Goal: Task Accomplishment & Management: Manage account settings

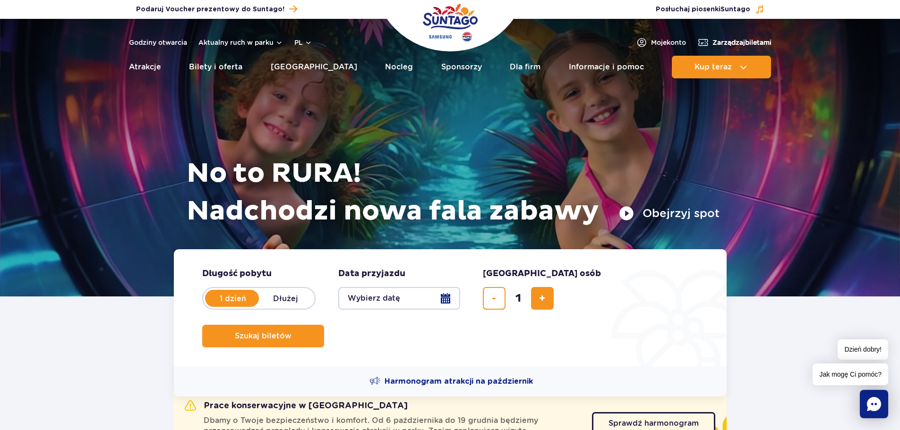
click at [760, 45] on span "Zarządzaj biletami" at bounding box center [741, 42] width 59 height 9
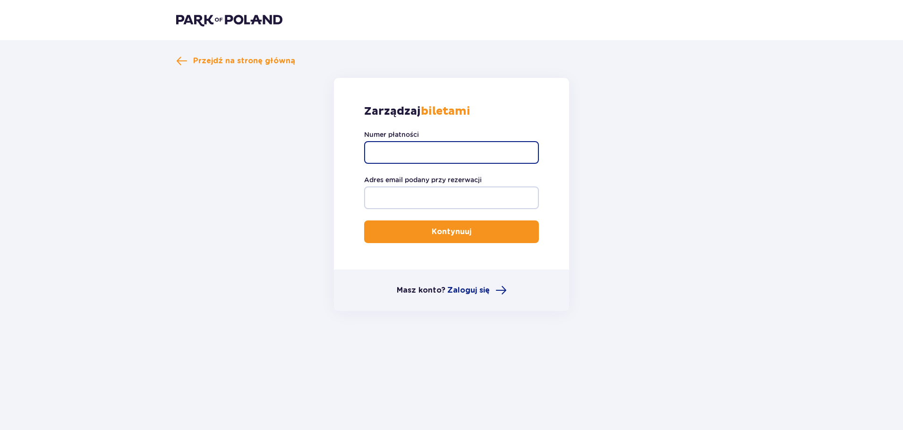
click at [394, 156] on input "Numer płatności" at bounding box center [451, 152] width 175 height 23
paste input "TR-VRC-J10BTVX"
type input "TR-VRC-J10BTVX"
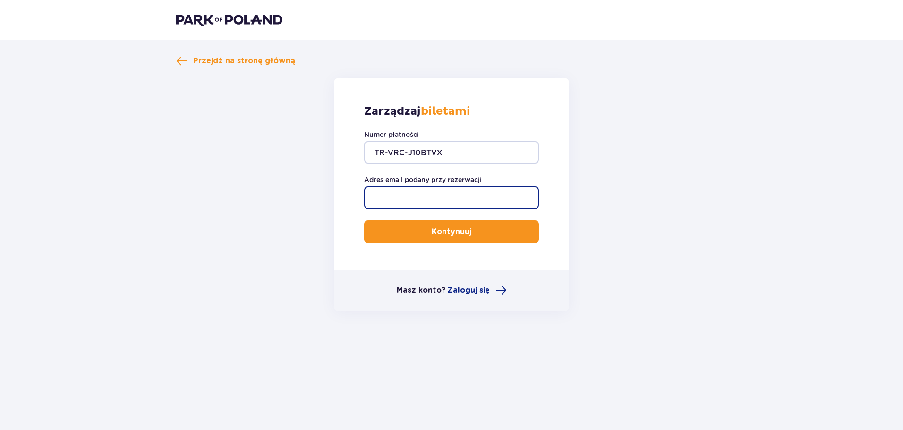
click at [403, 192] on input "Adres email podany przy rezerwacji" at bounding box center [451, 198] width 175 height 23
paste input "bartlomiej.zielinski94@gmail.com"
type input "bartlomiej.zielinski94@gmail.com"
click at [364, 221] on button "Kontynuuj" at bounding box center [451, 232] width 175 height 23
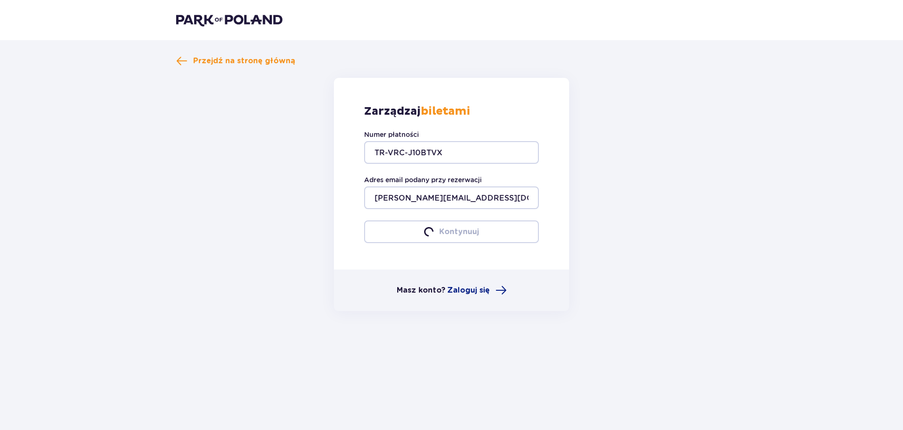
click at [658, 283] on form "Zarządzaj biletami Numer płatności TR-VRC-J10BTVX Adres email podany przy rezer…" at bounding box center [451, 194] width 551 height 233
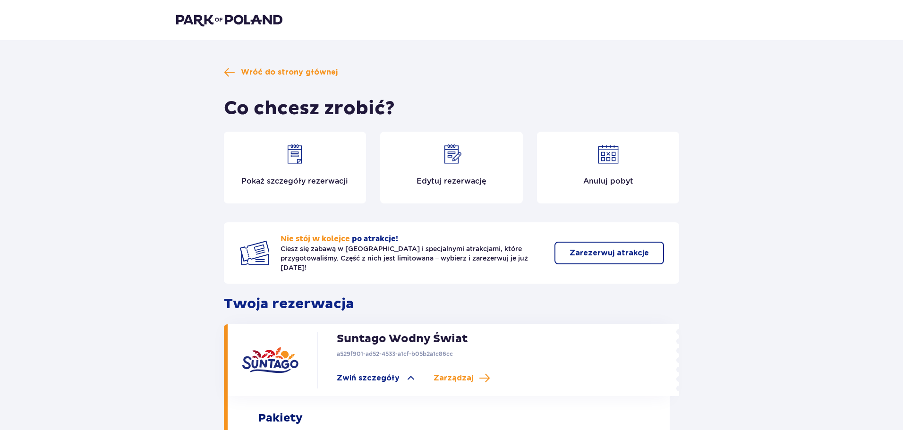
click at [794, 182] on div "Wróć do strony głównej Co chcesz zrobić? Pokaż szczegóły rezerwacji Edytuj reze…" at bounding box center [451, 412] width 903 height 744
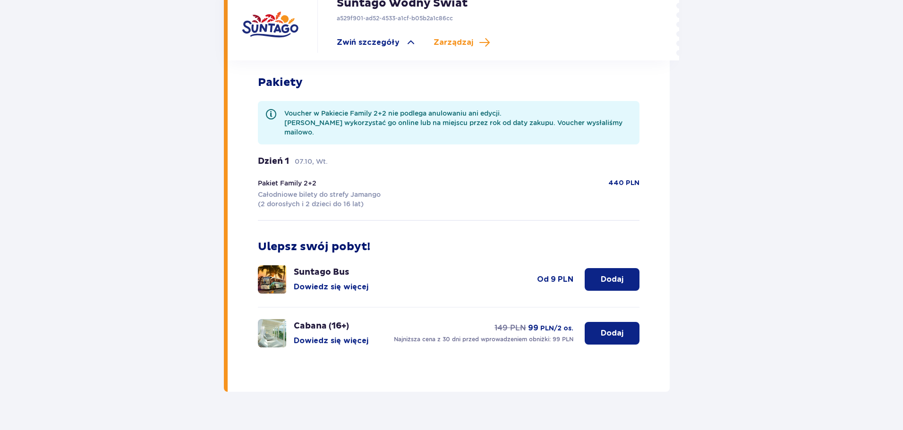
scroll to position [336, 0]
click at [318, 335] on button "Dowiedz się więcej" at bounding box center [331, 340] width 75 height 10
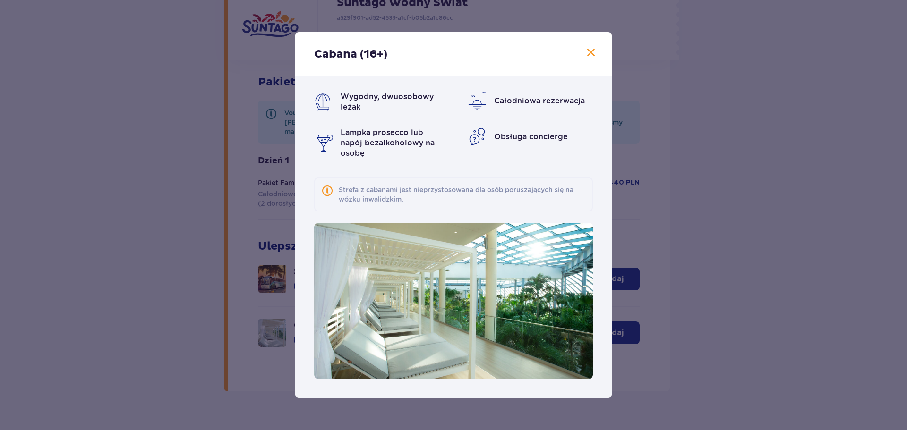
click at [592, 55] on span at bounding box center [590, 52] width 11 height 11
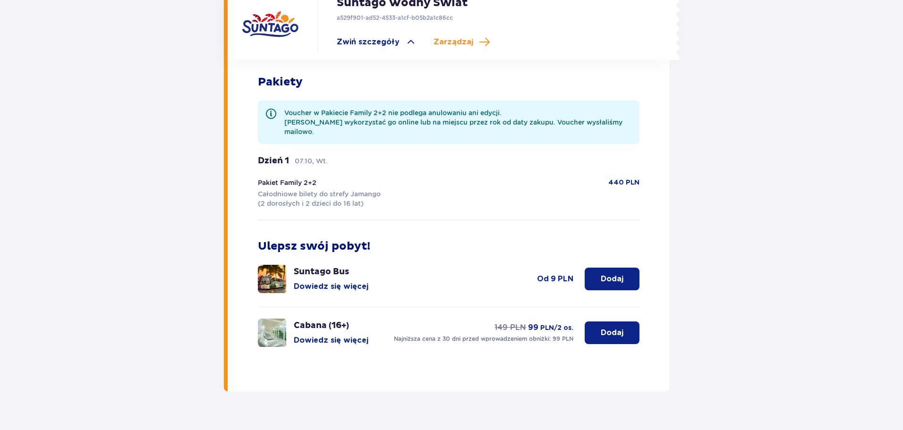
click at [747, 99] on div "Wróć do strony głównej Co chcesz zrobić? Pokaż szczegóły rezerwacji Edytuj reze…" at bounding box center [451, 76] width 903 height 744
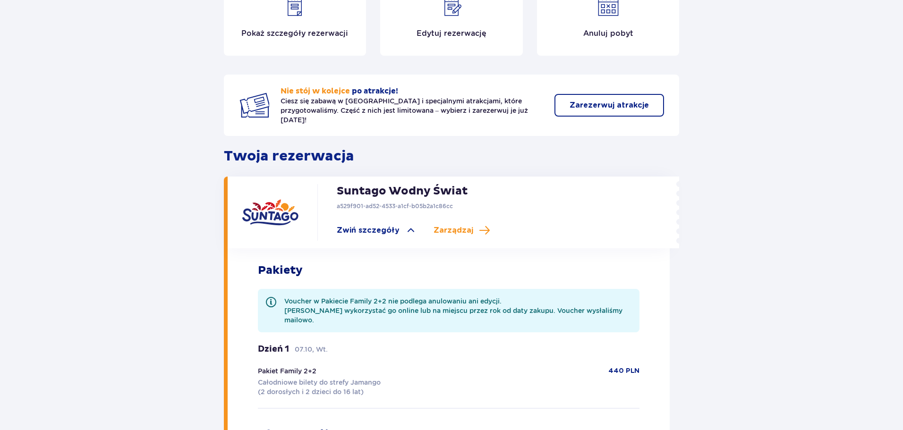
scroll to position [147, 0]
click at [449, 31] on p "Edytuj rezerwację" at bounding box center [452, 34] width 70 height 10
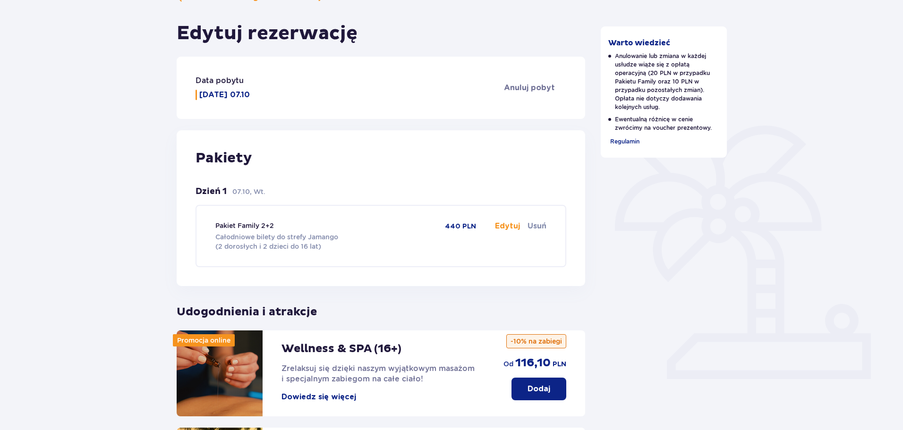
scroll to position [110, 0]
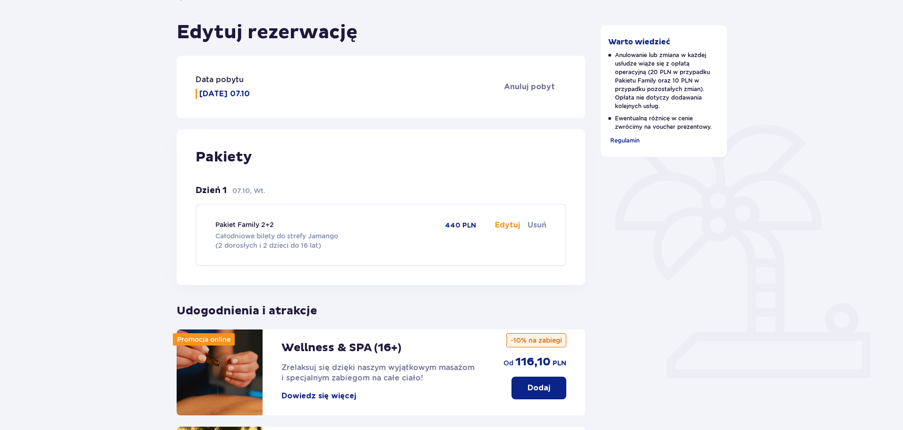
click at [502, 229] on button "Edytuj" at bounding box center [507, 225] width 25 height 10
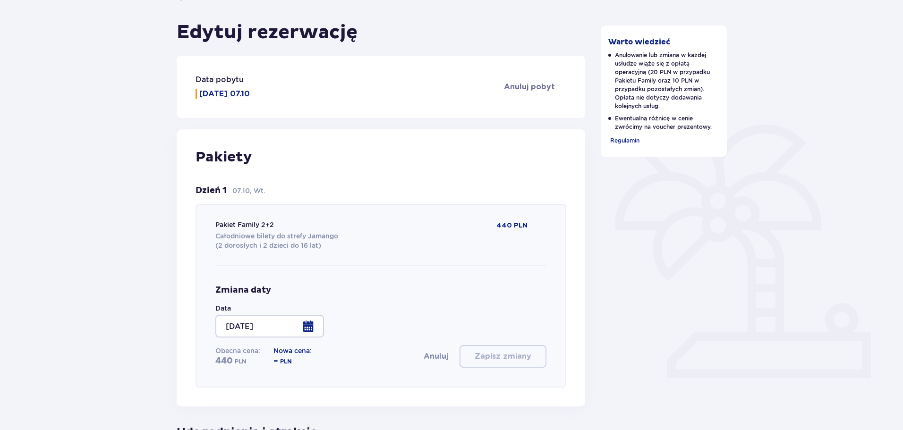
click at [116, 267] on div "Wróć do szczegółów rezerwacji Edytuj rezerwację Data pobytu Wtorek 07.10 Anuluj…" at bounding box center [451, 393] width 903 height 858
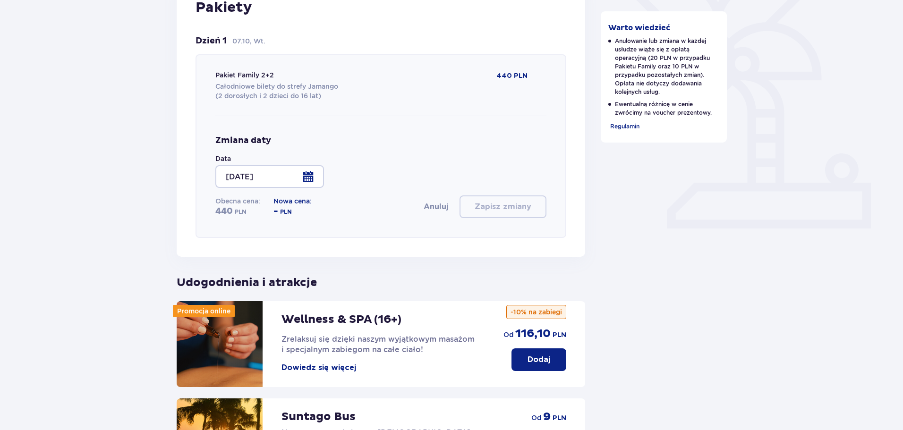
scroll to position [261, 0]
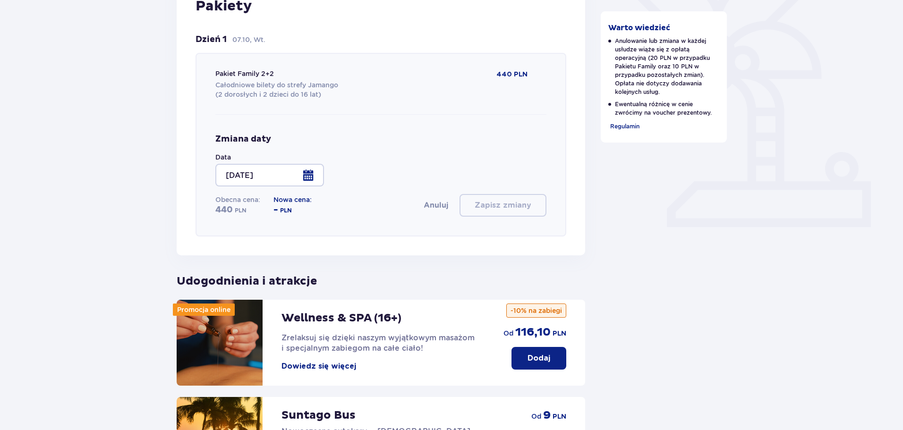
click at [311, 176] on div at bounding box center [269, 175] width 109 height 23
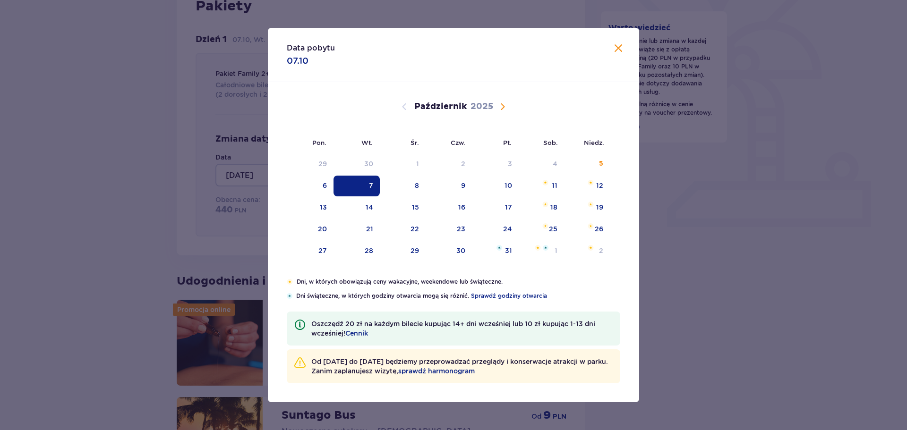
click at [503, 109] on span "Następny miesiąc" at bounding box center [502, 106] width 11 height 11
click at [504, 182] on div "7" at bounding box center [494, 186] width 46 height 21
type input "07.11.25"
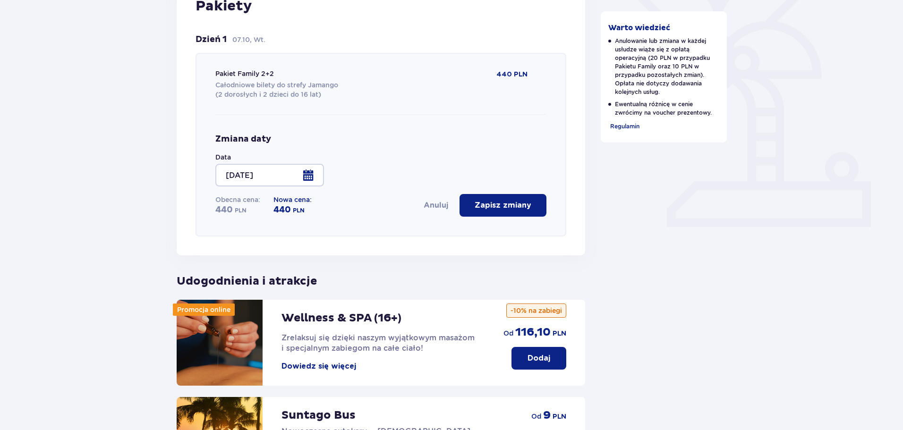
click at [312, 178] on div at bounding box center [269, 175] width 109 height 23
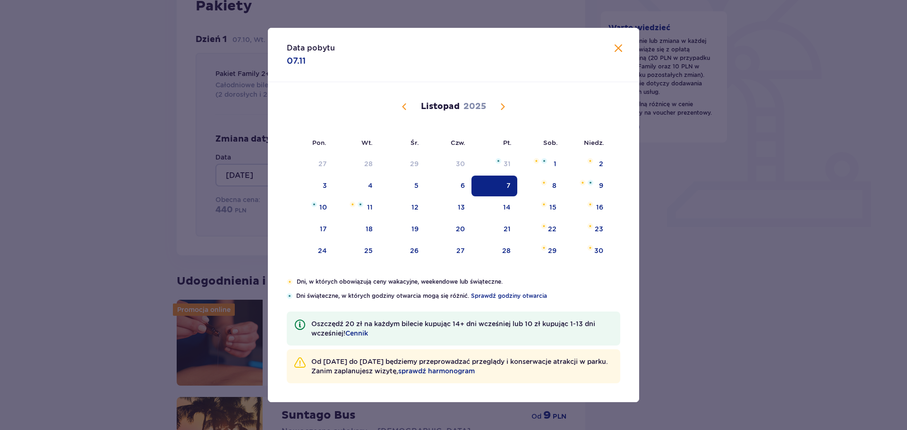
click at [618, 51] on span "Zamknij" at bounding box center [618, 48] width 11 height 11
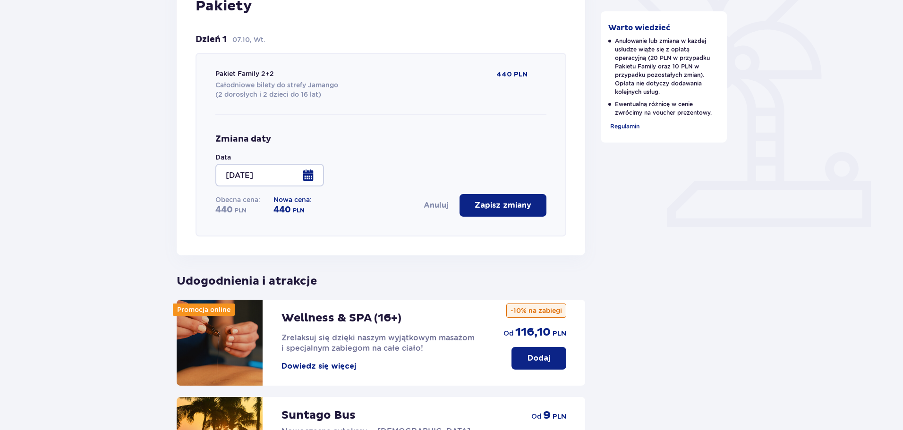
click at [600, 179] on div "Warto wiedzieć Anulowanie lub zmiana w każdej usłudze wiąże się z opłatą operac…" at bounding box center [664, 226] width 142 height 775
click at [474, 111] on div "Pakiet Family 2+2 Całodniowe bilety do strefy Jamango (2 dorosłych i 2 dzieci d…" at bounding box center [380, 145] width 331 height 182
click at [303, 176] on div at bounding box center [269, 175] width 109 height 23
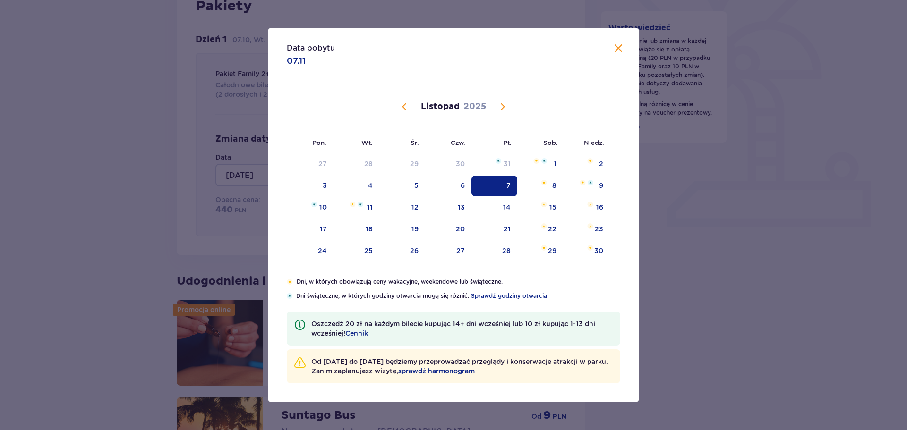
click at [500, 181] on div "7" at bounding box center [494, 186] width 46 height 21
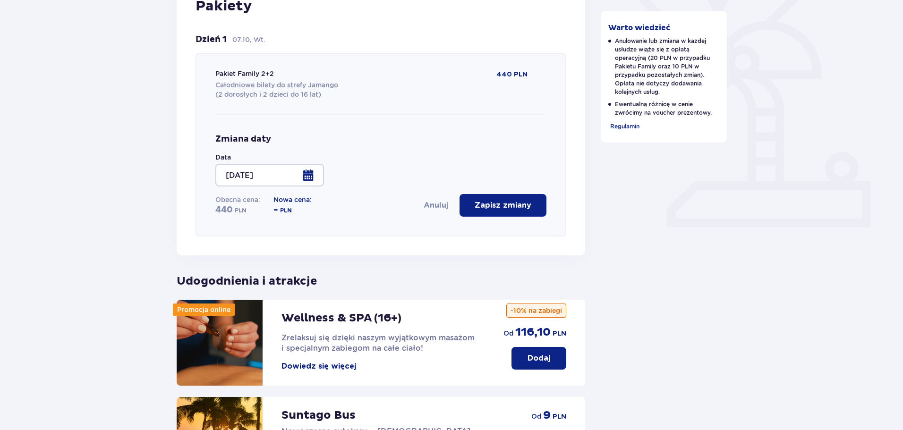
click at [495, 211] on button "Zapisz zmiany" at bounding box center [503, 205] width 87 height 23
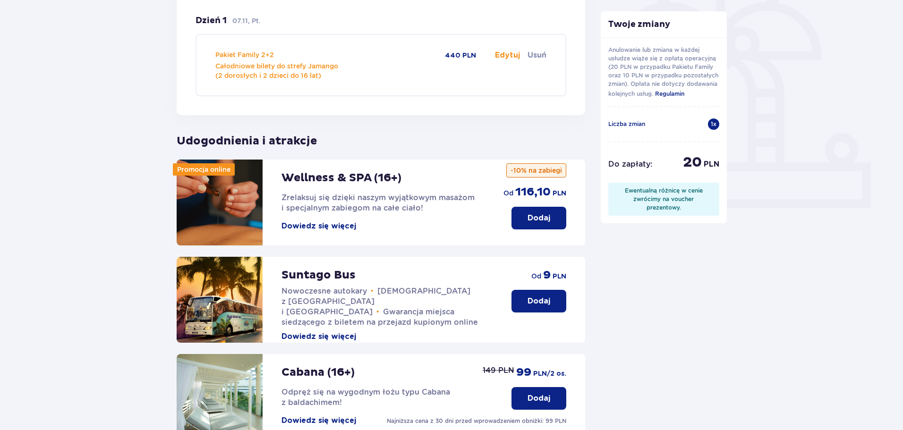
scroll to position [261, 0]
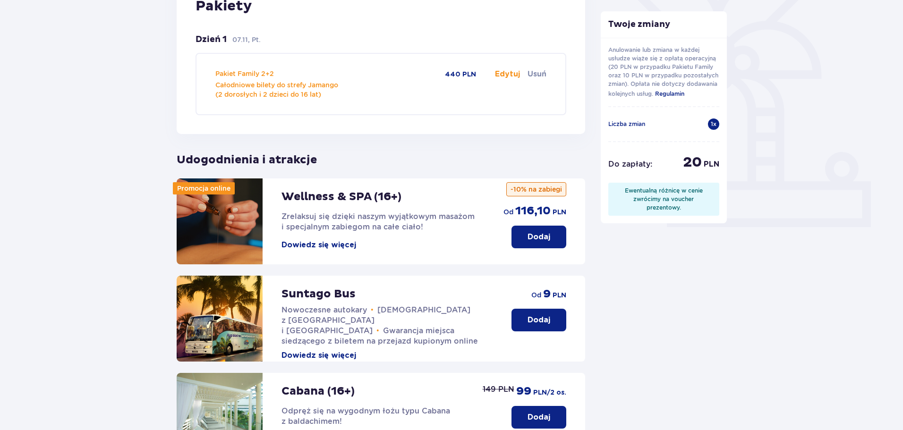
click at [708, 321] on div "Twoje zmiany Anulowanie lub zmiana w każdej usłudze wiąże się z opłatą operacyj…" at bounding box center [664, 166] width 142 height 654
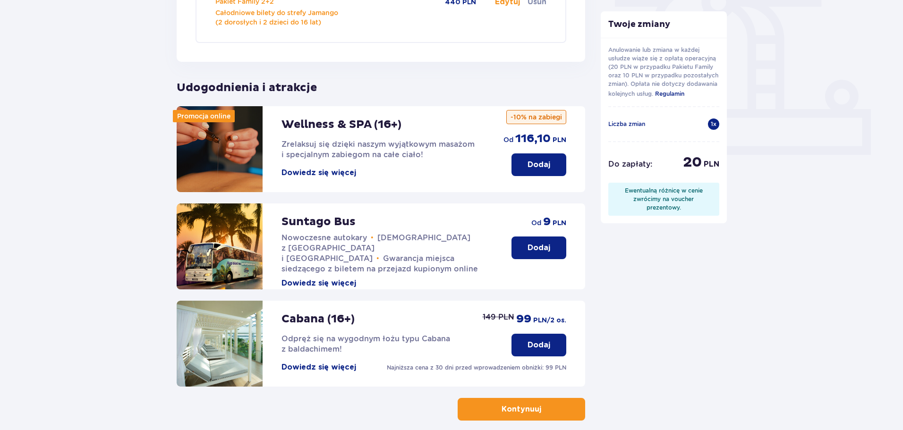
scroll to position [380, 0]
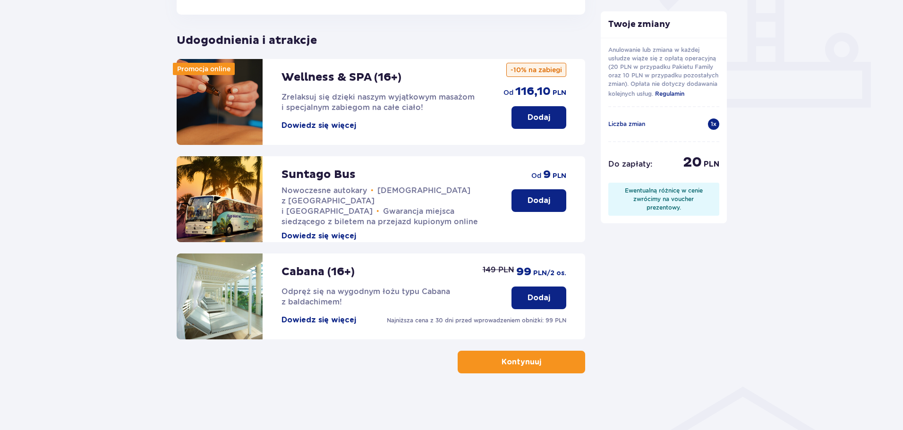
click at [531, 357] on p "Kontynuuj" at bounding box center [522, 362] width 40 height 10
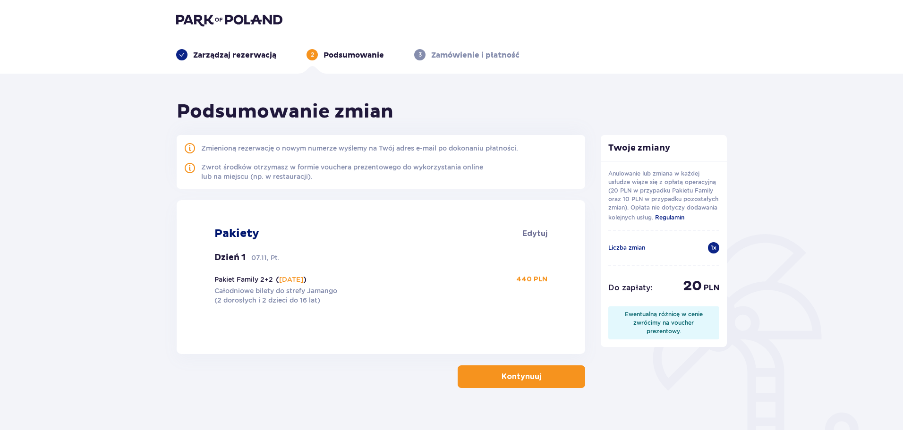
click at [524, 373] on p "Kontynuuj" at bounding box center [522, 377] width 40 height 10
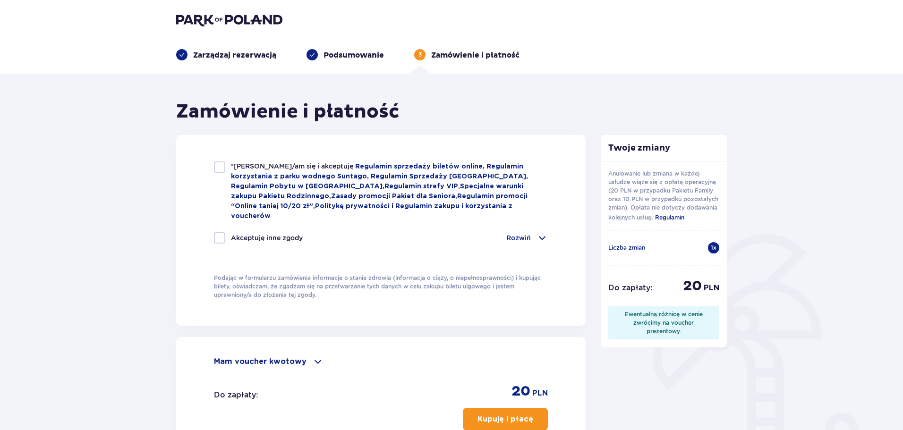
click at [217, 172] on div at bounding box center [219, 167] width 11 height 11
checkbox input "true"
click at [520, 233] on p "Rozwiń" at bounding box center [518, 237] width 25 height 9
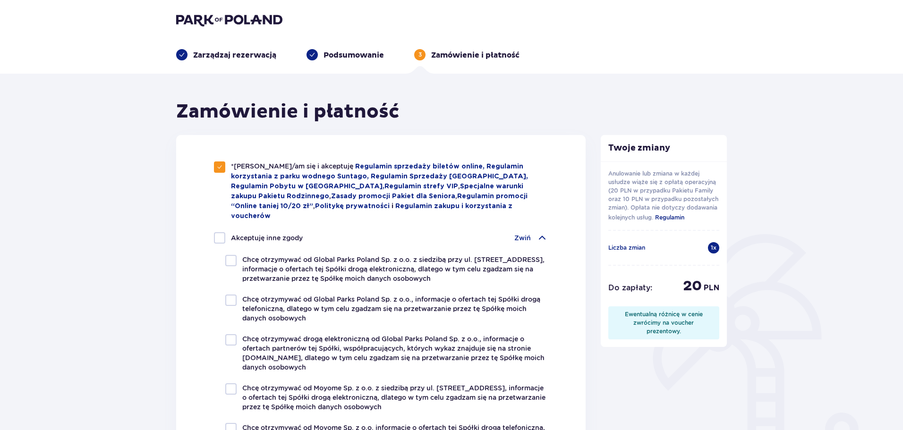
click at [520, 233] on p "Zwiń" at bounding box center [522, 237] width 17 height 9
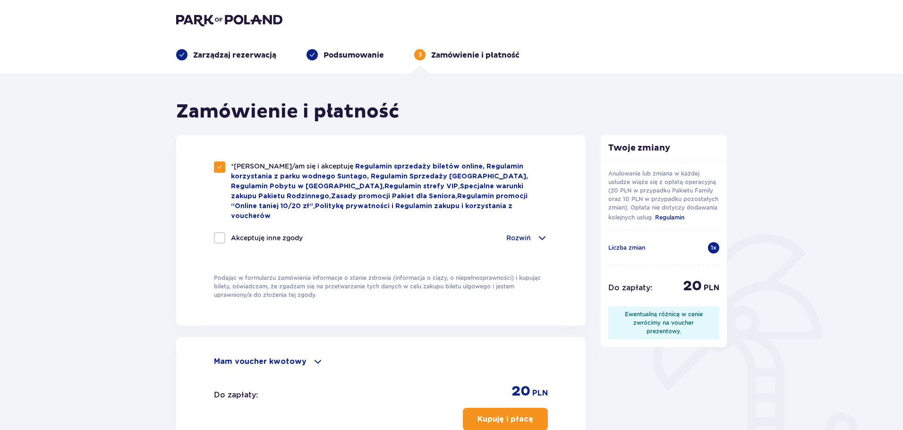
click at [669, 387] on div "Twoje zmiany Anulowanie lub zmiana w każdej usłudze wiąże się z opłatą operacyj…" at bounding box center [664, 306] width 142 height 413
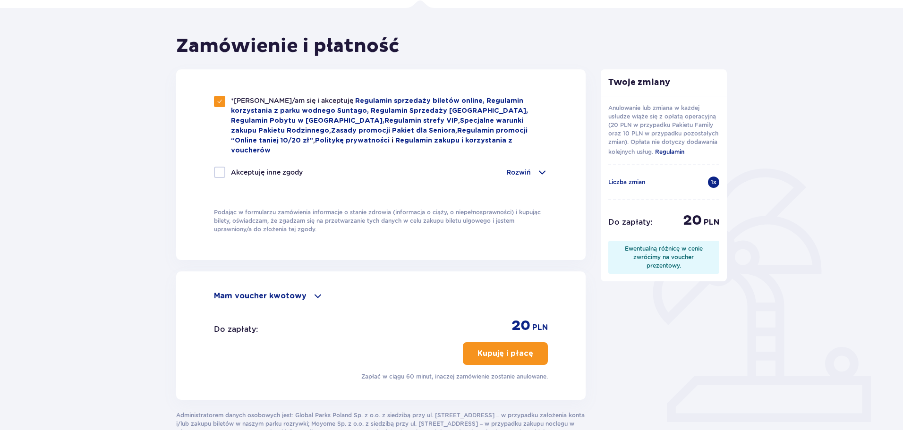
scroll to position [127, 0]
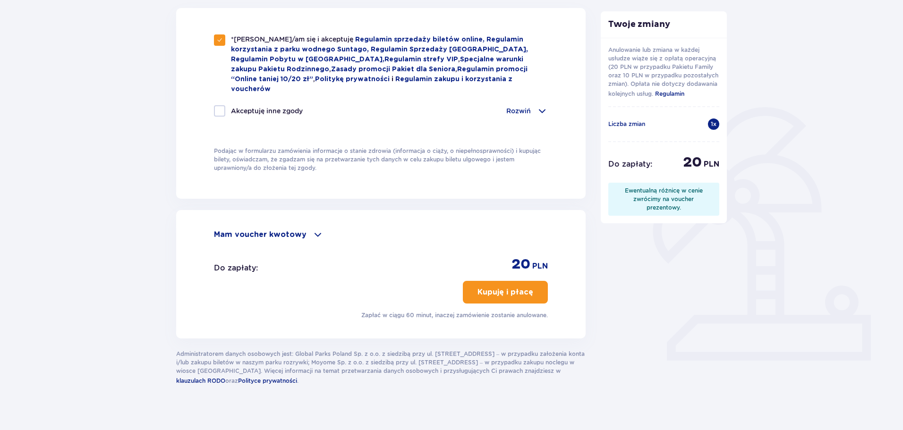
click at [507, 287] on button "Kupuję i płacę" at bounding box center [505, 292] width 85 height 23
